Goal: Task Accomplishment & Management: Complete application form

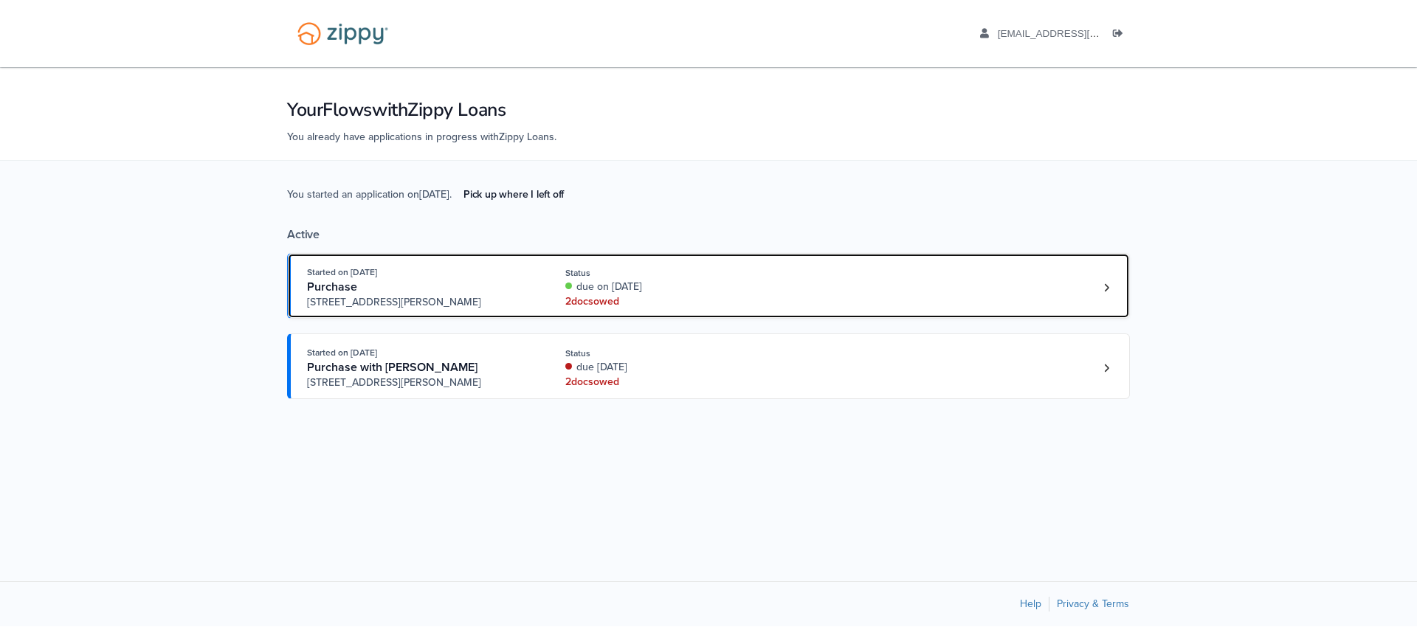
click at [791, 287] on div "Started on [DATE] Purchase [STREET_ADDRESS][PERSON_NAME][PERSON_NAME] Status du…" at bounding box center [701, 287] width 788 height 45
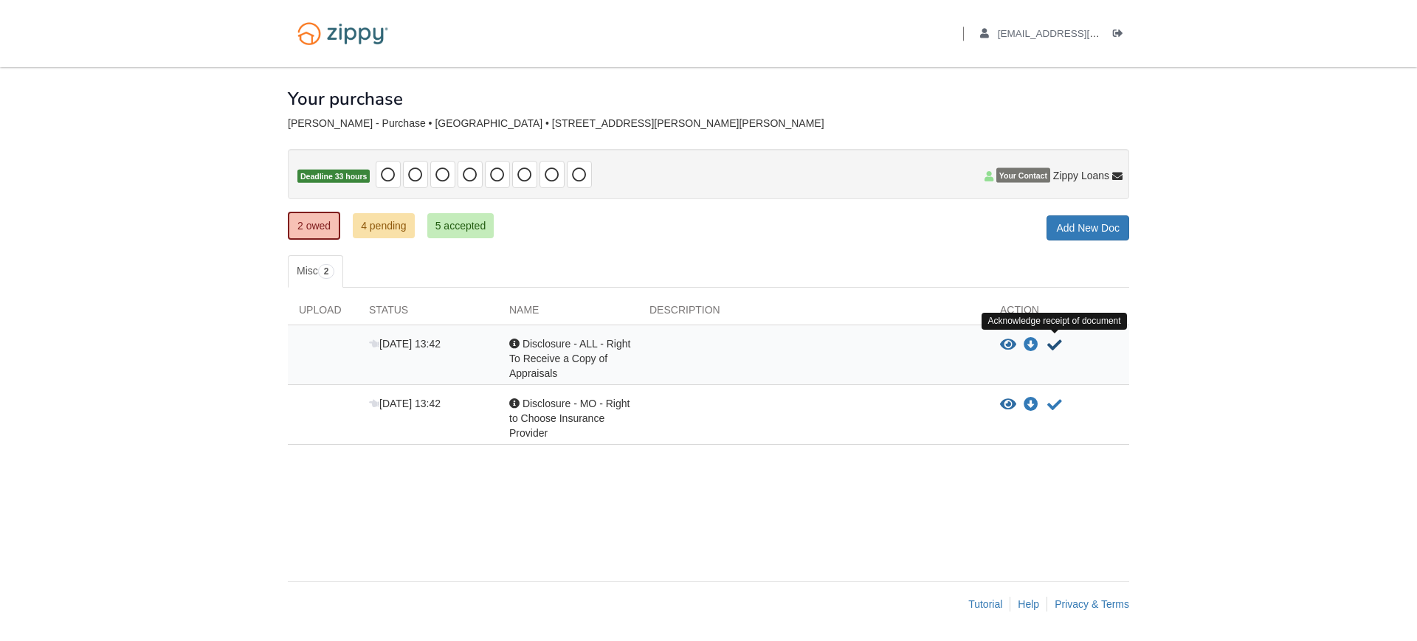
click at [1054, 351] on icon "Acknowledge receipt of document" at bounding box center [1054, 345] width 15 height 15
click at [1055, 344] on icon "Acknowledge receipt of document" at bounding box center [1054, 345] width 15 height 15
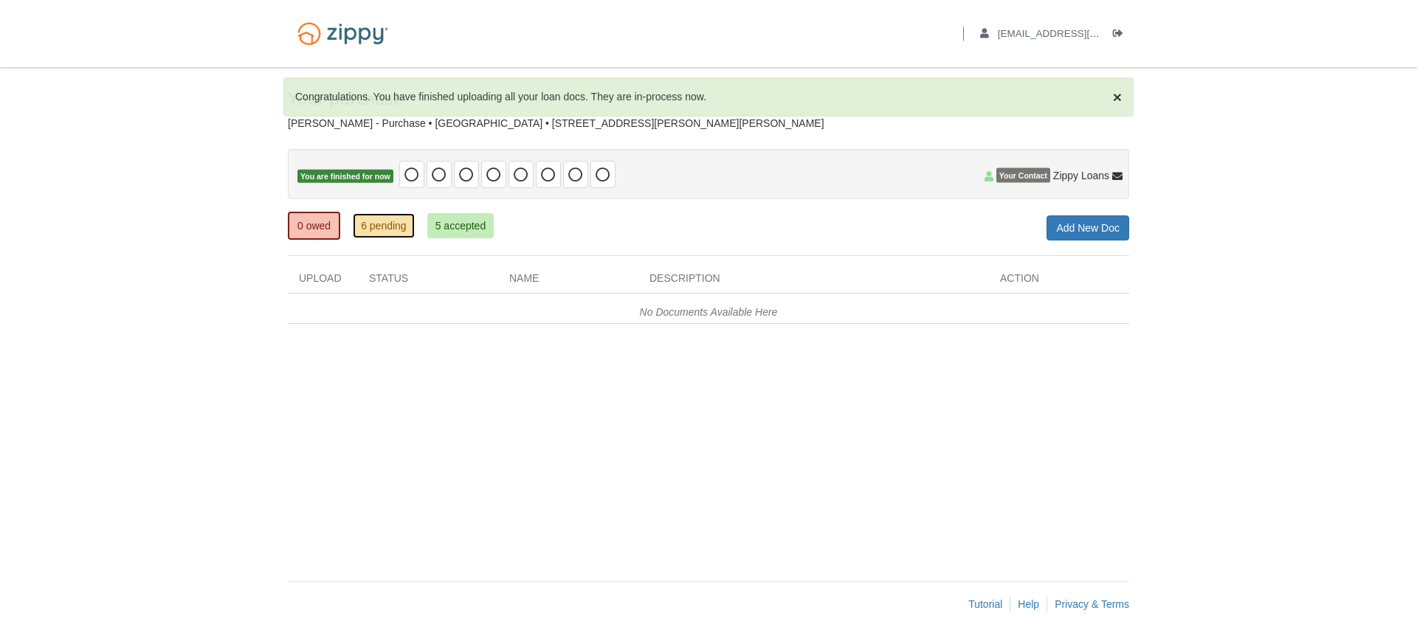
click at [394, 235] on link "6 pending" at bounding box center [384, 225] width 62 height 25
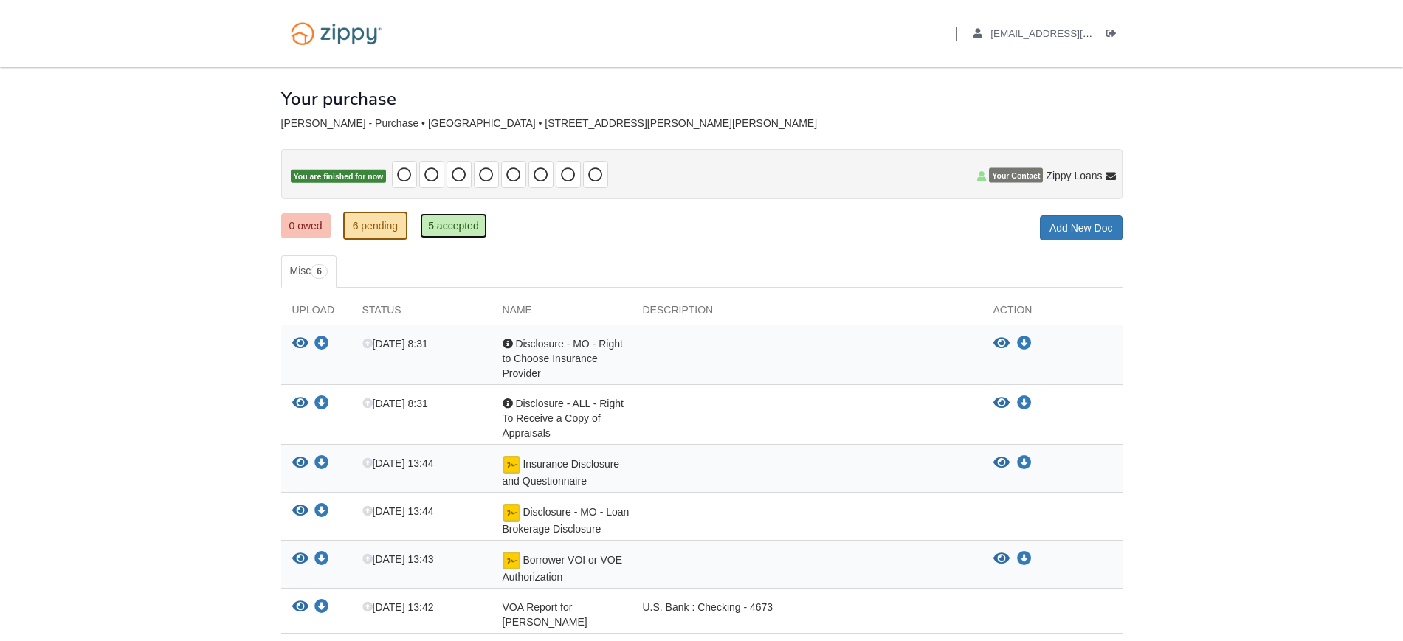
click at [452, 227] on link "5 accepted" at bounding box center [453, 225] width 67 height 25
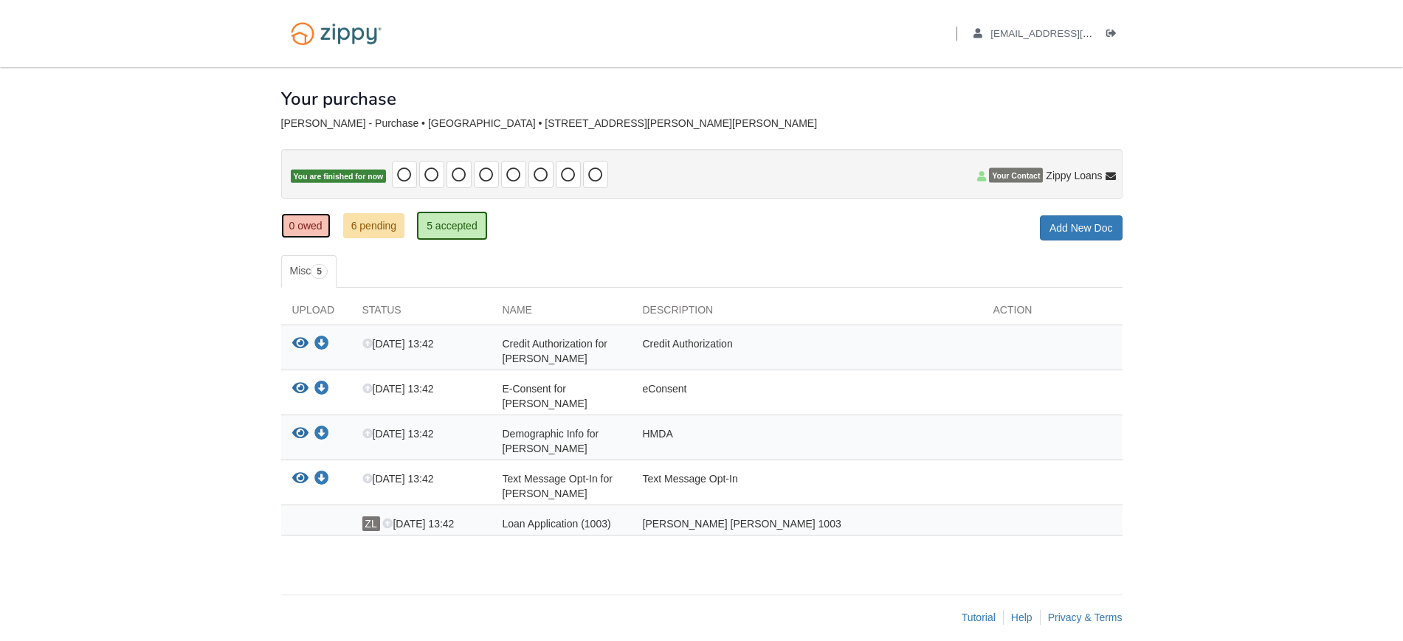
click at [310, 216] on link "0 owed" at bounding box center [305, 225] width 49 height 25
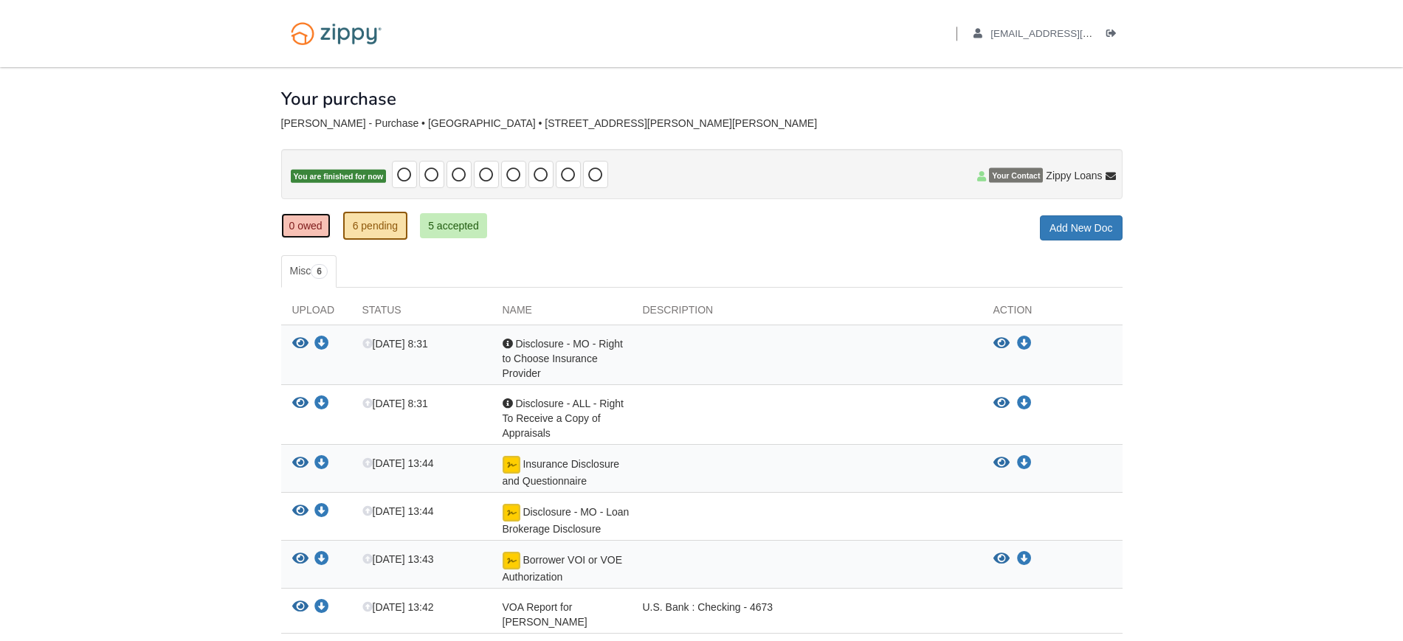
click at [323, 225] on link "0 owed" at bounding box center [305, 225] width 49 height 25
